Goal: Task Accomplishment & Management: Manage account settings

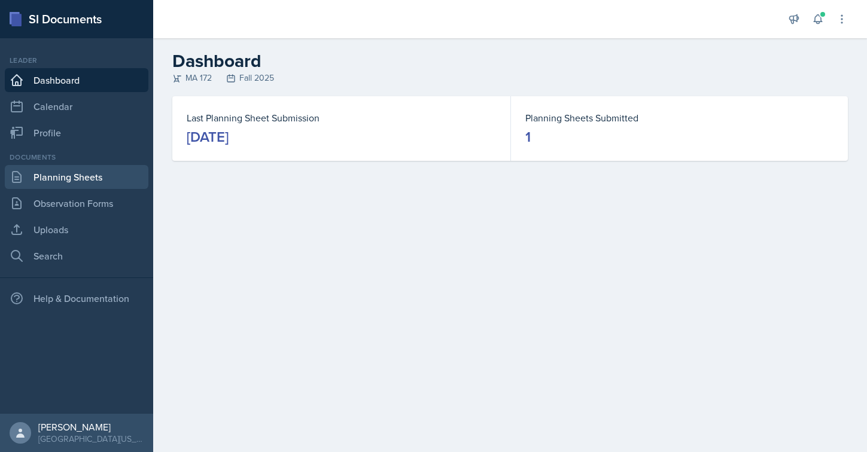
click at [74, 182] on link "Planning Sheets" at bounding box center [77, 177] width 144 height 24
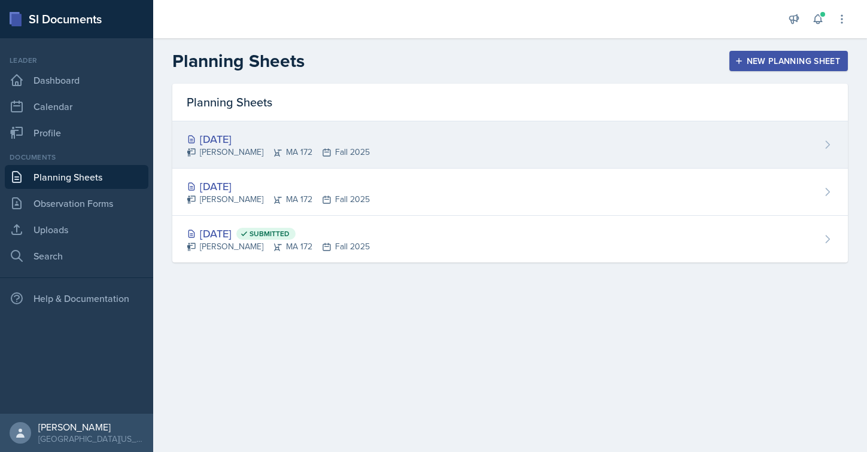
click at [303, 136] on div "[DATE]" at bounding box center [278, 139] width 183 height 16
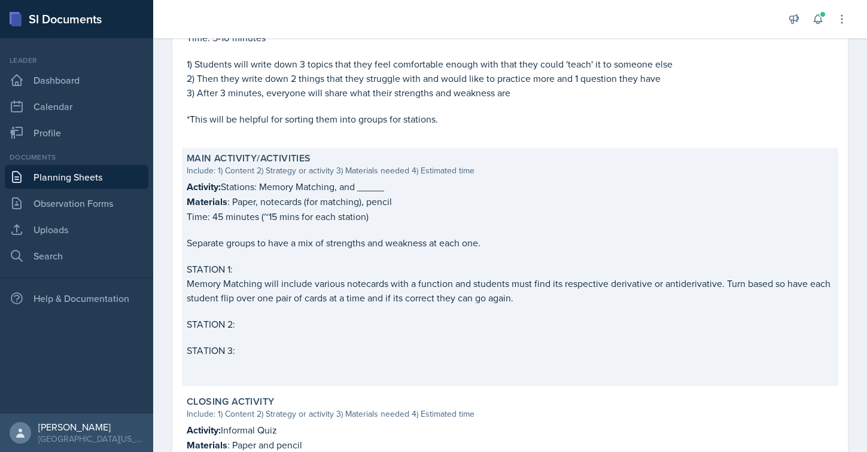
click at [250, 323] on p "STATION 2:" at bounding box center [510, 324] width 647 height 14
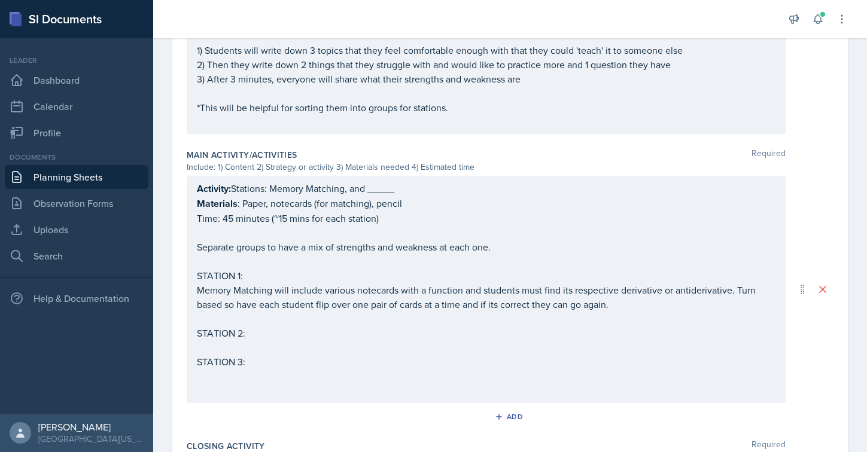
click at [262, 333] on p "STATION 2:" at bounding box center [486, 333] width 579 height 14
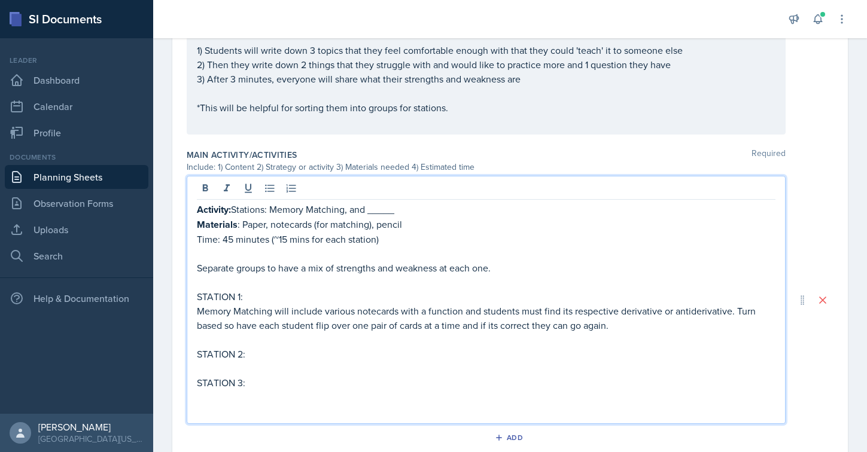
scroll to position [503, 0]
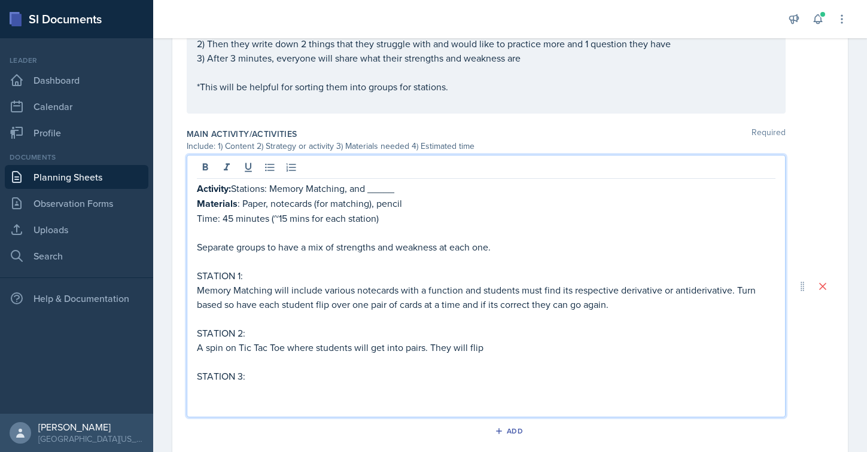
click at [384, 208] on p "Materials : Paper, notecards (for matching), pencil" at bounding box center [486, 203] width 579 height 15
drag, startPoint x: 375, startPoint y: 205, endPoint x: 426, endPoint y: 205, distance: 50.9
click at [426, 205] on p "Materials : Paper, notecards (for matching), pencil" at bounding box center [486, 203] width 579 height 15
click at [266, 203] on p "Materials : Paper, notecards (for matching)," at bounding box center [486, 203] width 579 height 15
click at [398, 283] on p "Memory Matching will include various notecards with a function and students mus…" at bounding box center [486, 297] width 579 height 29
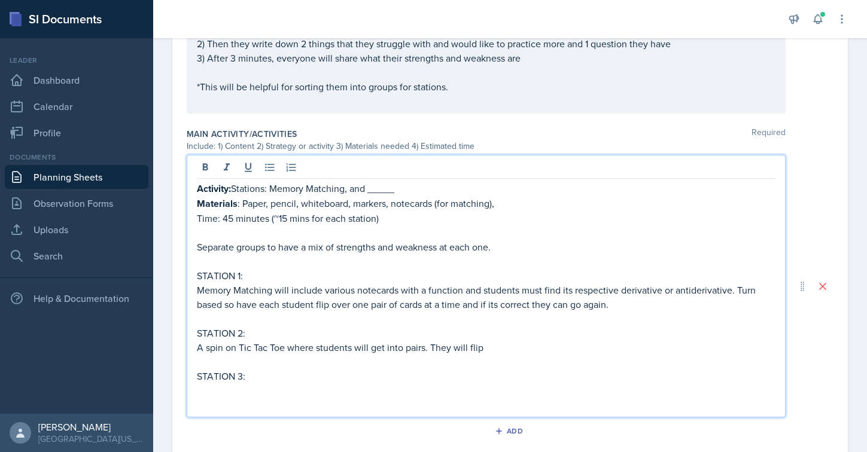
click at [489, 348] on p "A spin on Tic Tac Toe where students will get into pairs. They will flip" at bounding box center [486, 347] width 579 height 14
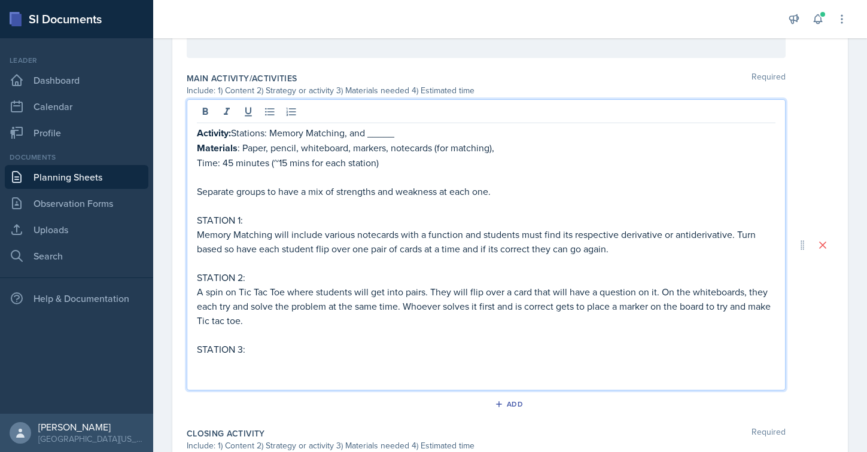
scroll to position [567, 0]
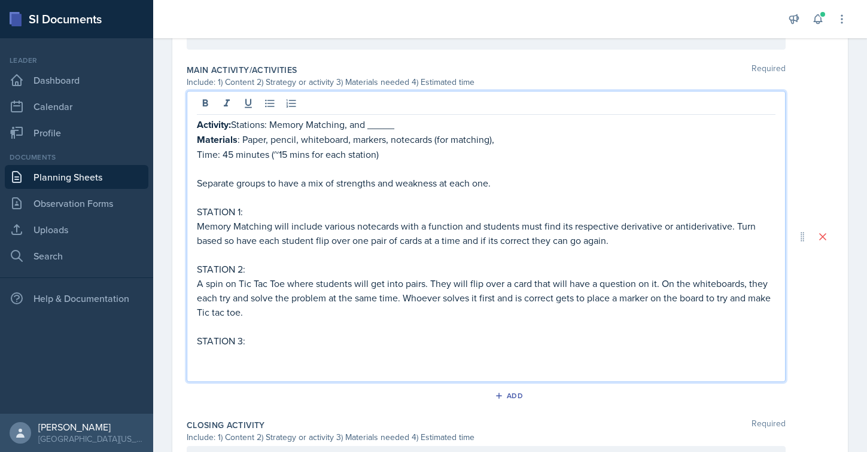
click at [293, 345] on p "STATION 3:" at bounding box center [486, 341] width 579 height 14
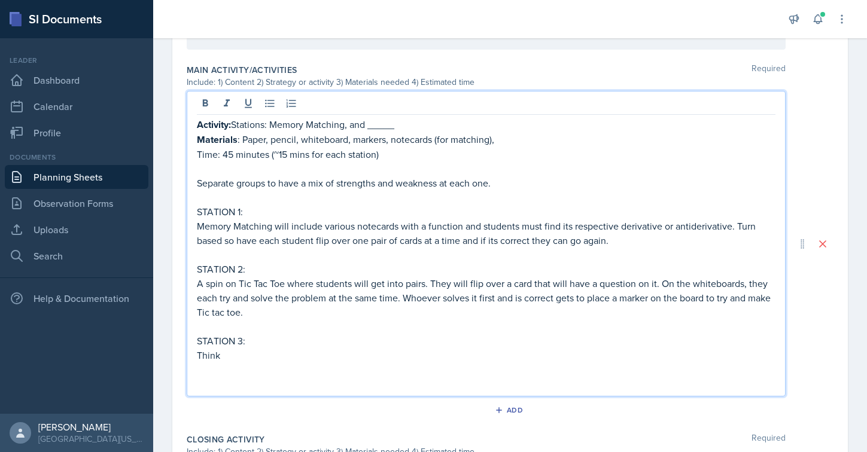
click at [377, 129] on p "Activity: Stations: Memory Matching, and _____" at bounding box center [486, 124] width 579 height 15
click at [214, 355] on p "Think" at bounding box center [486, 355] width 579 height 14
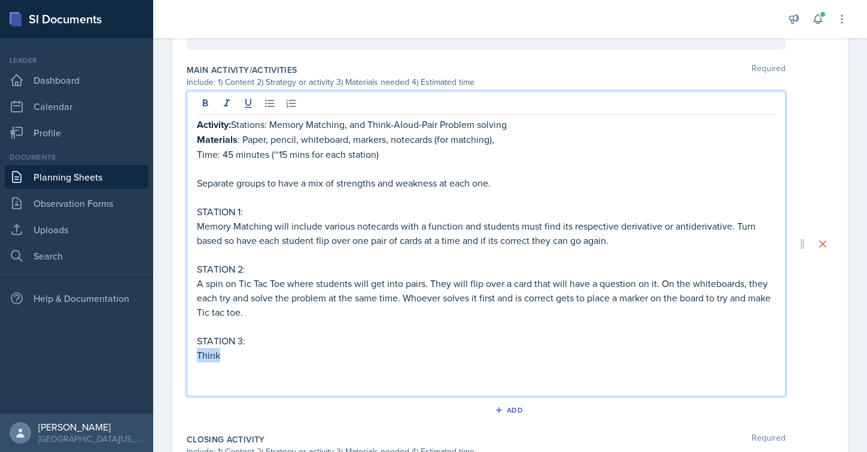
click at [214, 355] on p "Think" at bounding box center [486, 355] width 579 height 14
click at [209, 355] on p "students" at bounding box center [486, 355] width 579 height 14
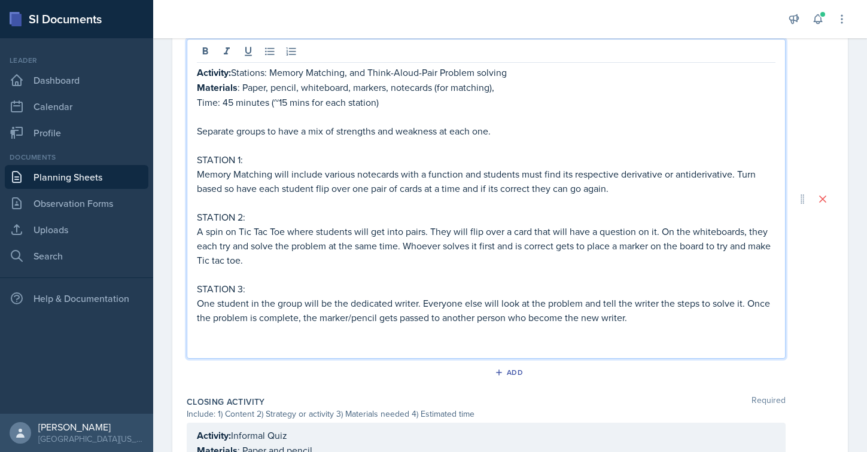
scroll to position [615, 0]
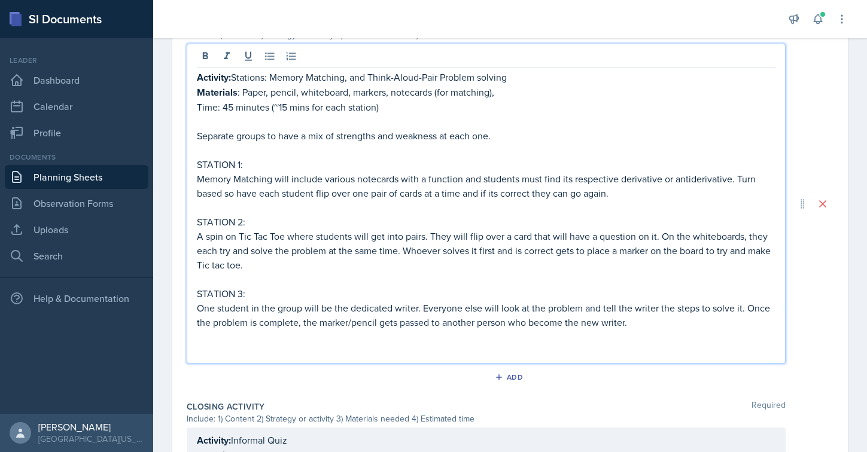
click at [349, 197] on p "Memory Matching will include various notecards with a function and students mus…" at bounding box center [486, 186] width 579 height 29
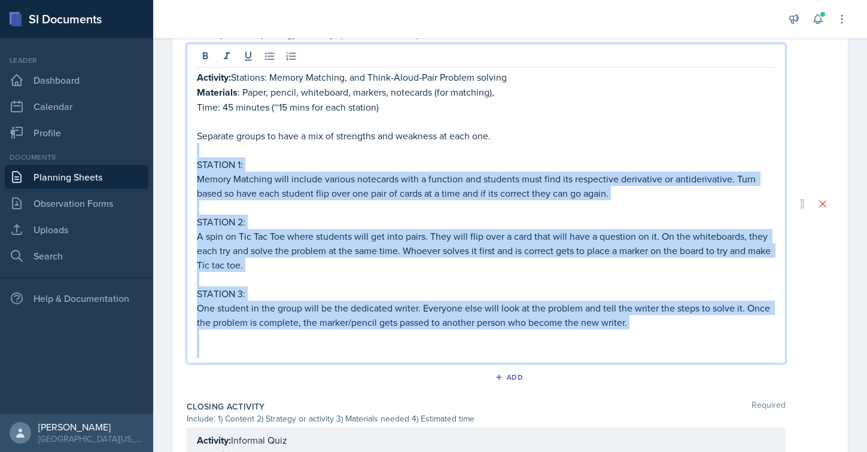
drag, startPoint x: 200, startPoint y: 345, endPoint x: 192, endPoint y: 155, distance: 189.8
click at [192, 155] on div "Activity: Stations: Memory Matching, and Think-Aloud-Pair Problem solving Mater…" at bounding box center [486, 204] width 599 height 320
copy div "STATION 1: Memory Matching will include various notecards with a function and s…"
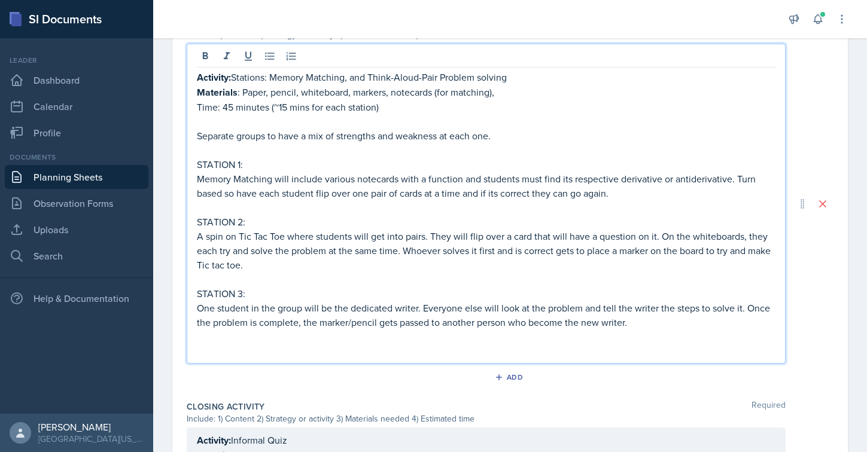
click at [649, 197] on p "Memory Matching will include various notecards with a function and students mus…" at bounding box center [486, 186] width 579 height 29
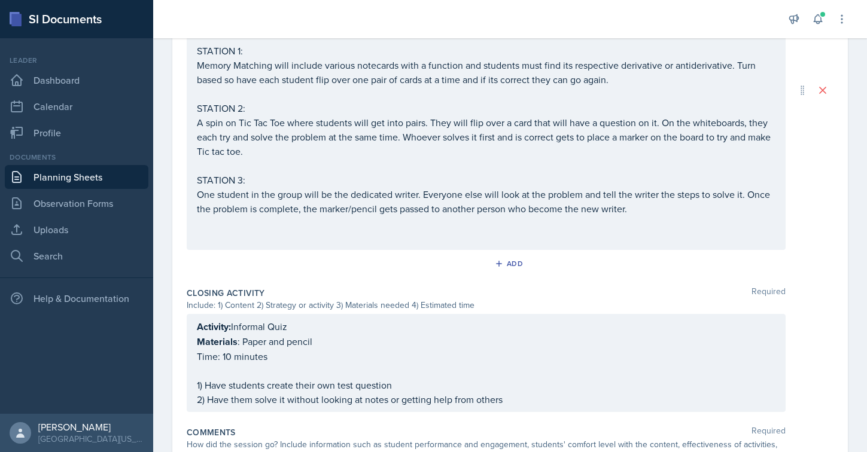
click at [421, 268] on div "Add" at bounding box center [510, 266] width 647 height 23
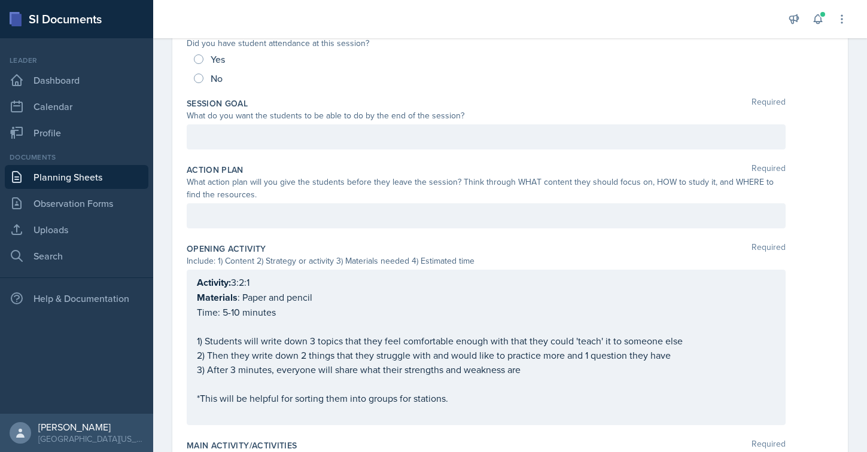
scroll to position [177, 0]
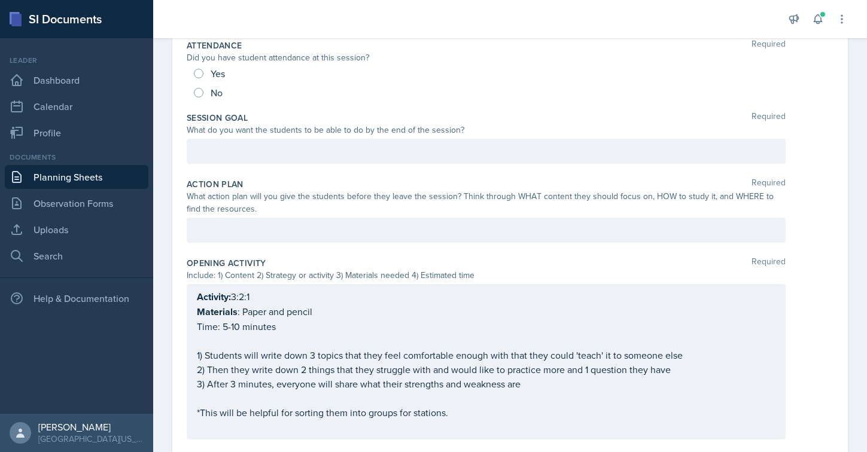
click at [279, 155] on p at bounding box center [486, 151] width 579 height 14
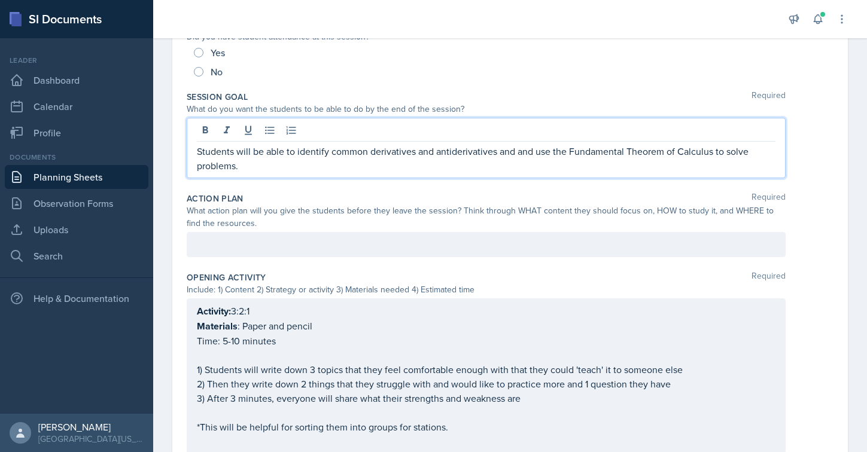
click at [379, 91] on div "Session Goal Required" at bounding box center [510, 97] width 647 height 12
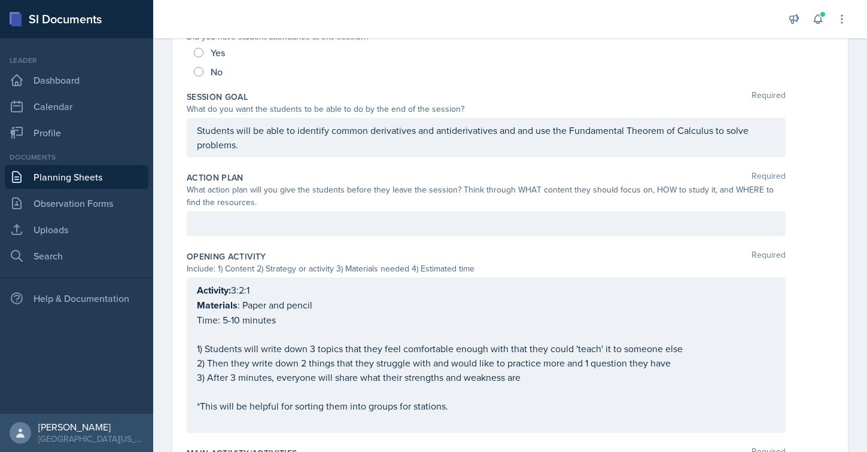
scroll to position [807, 0]
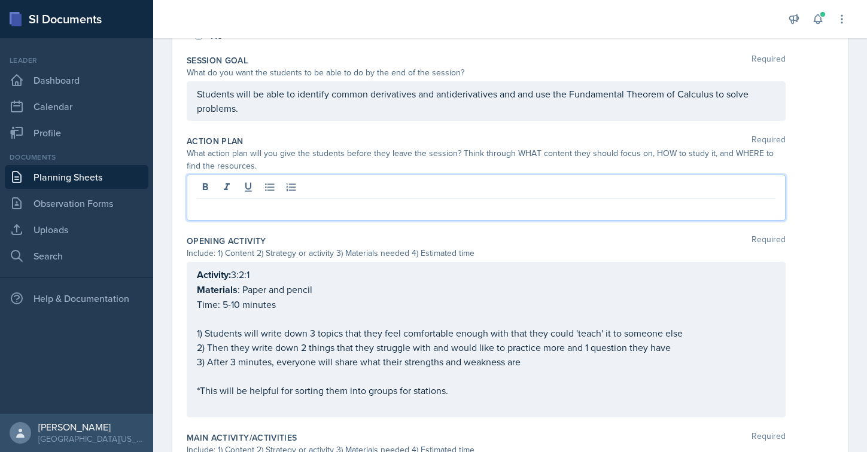
click at [382, 201] on p at bounding box center [486, 208] width 579 height 14
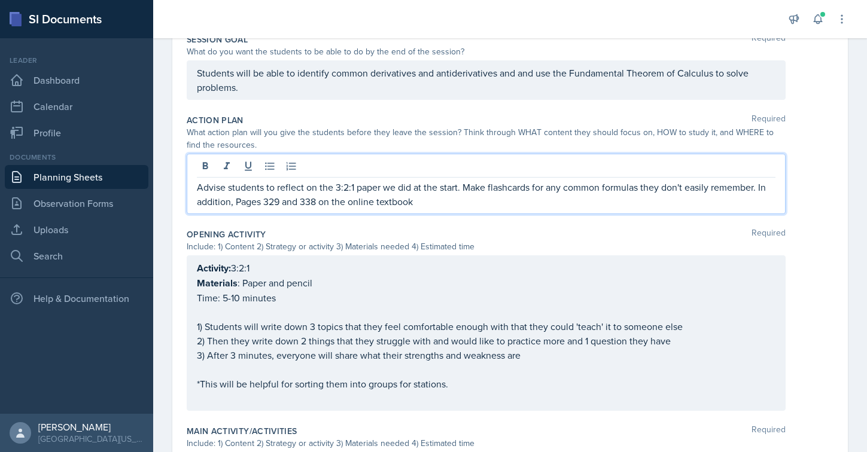
click at [241, 202] on p "Advise students to reflect on the 3:2:1 paper we did at the start. Make flashca…" at bounding box center [486, 194] width 579 height 29
click at [326, 203] on p "Advise students to reflect on the 3:2:1 paper we did at the start. Make flashca…" at bounding box center [486, 194] width 579 height 29
click at [361, 201] on p "Advise students to reflect on the 3:2:1 paper we did at the start. Make flashca…" at bounding box center [486, 194] width 579 height 29
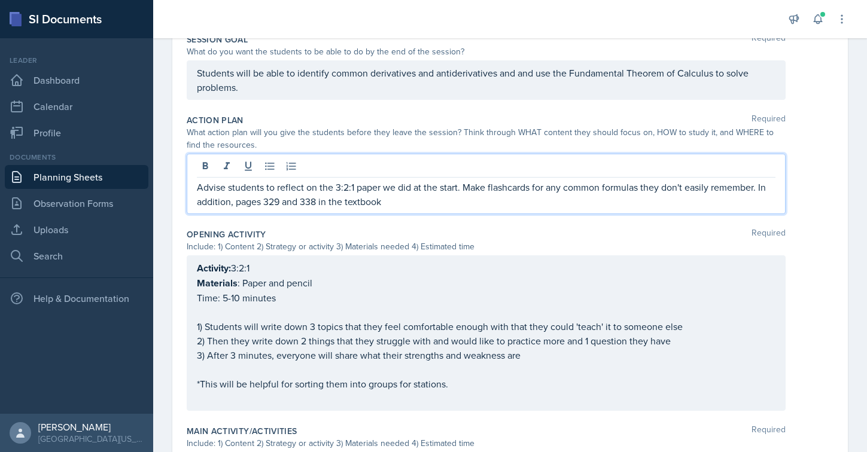
click at [393, 200] on p "Advise students to reflect on the 3:2:1 paper we did at the start. Make flashca…" at bounding box center [486, 194] width 579 height 29
click at [548, 206] on p "Advise students to reflect on the 3:2:1 paper we did at the start. Make flashca…" at bounding box center [486, 194] width 579 height 29
click at [601, 200] on p "Advise students to reflect on the 3:2:1 paper we did at the start. Make flashca…" at bounding box center [486, 194] width 579 height 29
click at [625, 200] on p "Advise students to reflect on the 3:2:1 paper we did at the start. Make flashca…" at bounding box center [486, 194] width 579 height 29
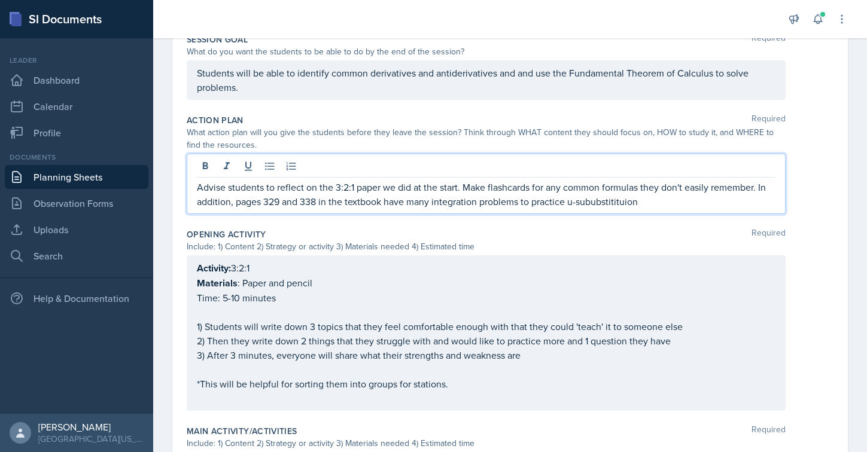
click at [577, 200] on p "Advise students to reflect on the 3:2:1 paper we did at the start. Make flashca…" at bounding box center [486, 194] width 579 height 29
click at [601, 200] on p "Advise students to reflect on the 3:2:1 paper we did at the start. Make flashca…" at bounding box center [486, 194] width 579 height 29
click at [598, 199] on p "Advise students to reflect on the 3:2:1 paper we did at the start. Make flashca…" at bounding box center [486, 194] width 579 height 29
click at [610, 203] on p "Advise students to reflect on the 3:2:1 paper we did at the start. Make flashca…" at bounding box center [486, 194] width 579 height 29
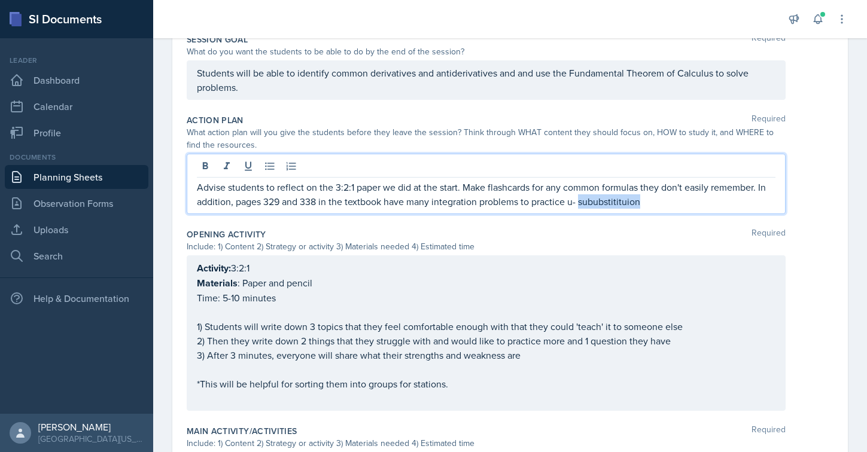
click at [595, 197] on p "Advise students to reflect on the 3:2:1 paper we did at the start. Make flashca…" at bounding box center [486, 194] width 579 height 29
click at [582, 203] on p "Advise students to reflect on the 3:2:1 paper we did at the start. Make flashca…" at bounding box center [486, 194] width 579 height 29
click at [665, 212] on div "Advise students to reflect on the 3:2:1 paper we did at the start. Make flashca…" at bounding box center [486, 184] width 599 height 60
click at [650, 203] on p "Advise students to reflect on the 3:2:1 paper we did at the start. Make flashca…" at bounding box center [486, 194] width 579 height 29
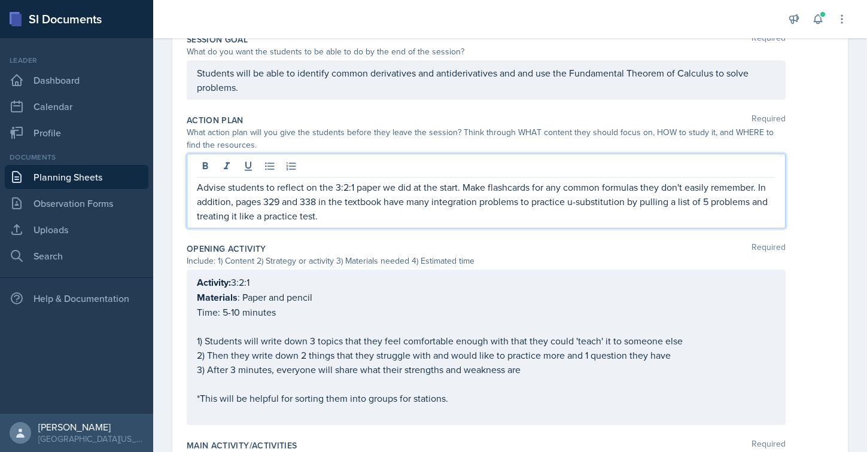
click at [473, 260] on div "Include: 1) Content 2) Strategy or activity 3) Materials needed 4) Estimated ti…" at bounding box center [486, 261] width 599 height 13
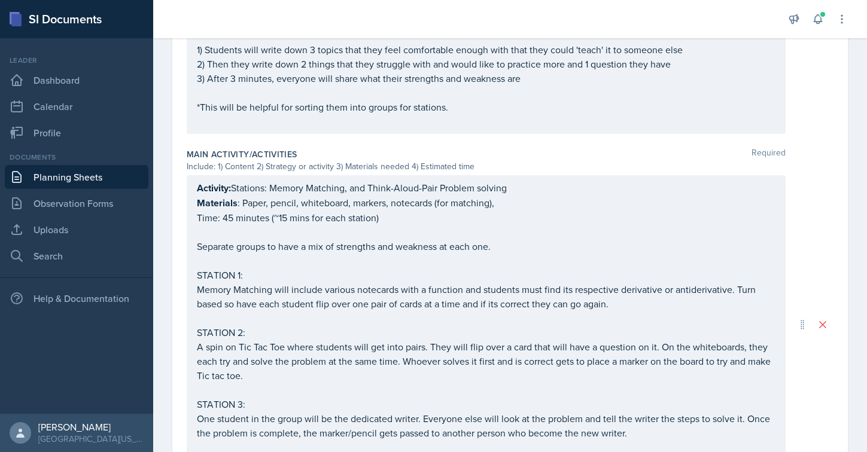
scroll to position [0, 0]
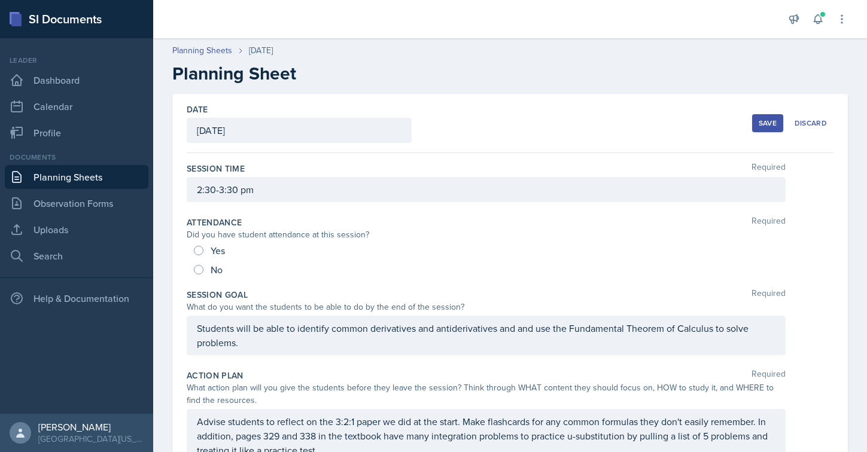
click at [771, 117] on button "Save" at bounding box center [767, 123] width 31 height 18
